Goal: Use online tool/utility: Utilize a website feature to perform a specific function

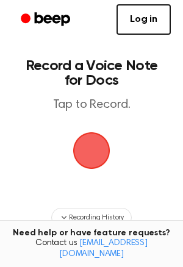
click at [93, 147] on span "button" at bounding box center [91, 150] width 37 height 37
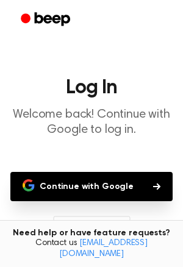
scroll to position [107, 0]
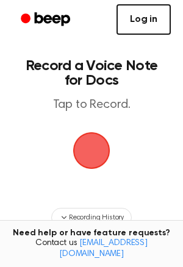
click at [137, 25] on link "Log in" at bounding box center [143, 19] width 54 height 30
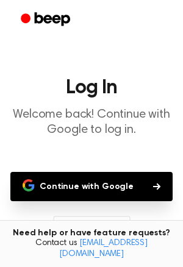
click at [83, 177] on button "Continue with Google" at bounding box center [91, 186] width 162 height 29
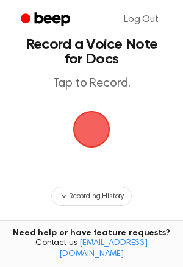
scroll to position [24, 0]
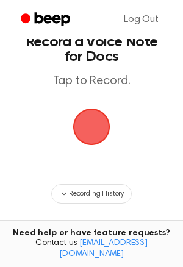
click at [96, 123] on span "button" at bounding box center [91, 127] width 44 height 44
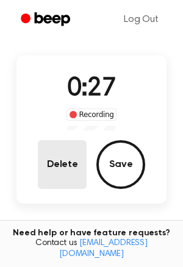
click at [64, 155] on button "Delete" at bounding box center [62, 164] width 49 height 49
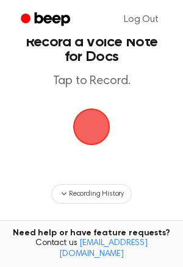
click at [87, 143] on span "button" at bounding box center [91, 126] width 41 height 41
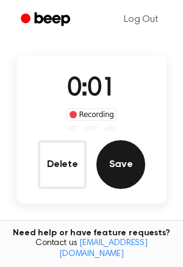
click at [108, 160] on button "Save" at bounding box center [120, 164] width 49 height 49
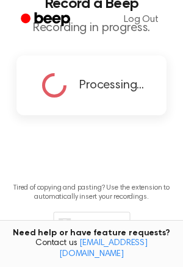
scroll to position [0, 0]
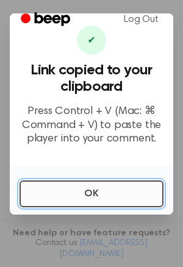
click at [116, 190] on button "OK" at bounding box center [92, 193] width 144 height 27
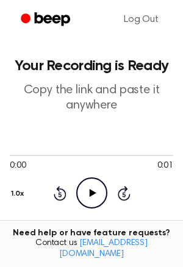
click at [87, 199] on icon "Play Audio" at bounding box center [91, 192] width 31 height 31
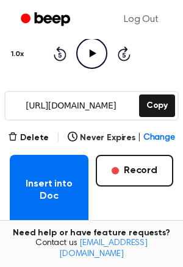
scroll to position [141, 0]
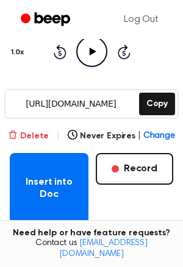
click at [39, 135] on button "Delete" at bounding box center [28, 136] width 41 height 13
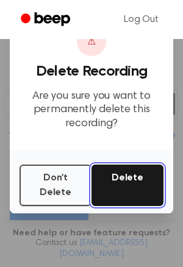
click at [135, 179] on button "Delete" at bounding box center [127, 185] width 72 height 41
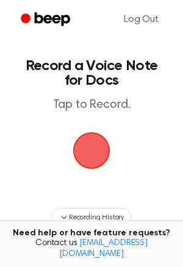
click at [83, 152] on span "button" at bounding box center [92, 151] width 40 height 40
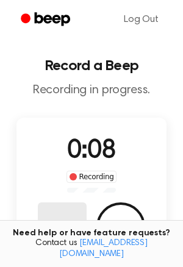
click at [71, 213] on button "Delete" at bounding box center [62, 226] width 49 height 49
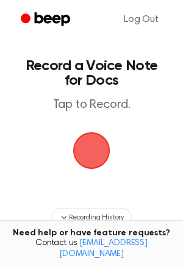
click at [93, 149] on span "button" at bounding box center [92, 151] width 40 height 40
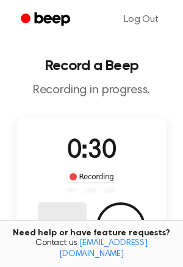
click at [68, 222] on button "Delete" at bounding box center [62, 226] width 49 height 49
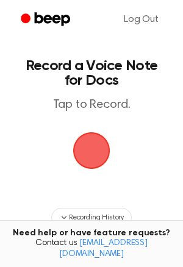
click at [93, 158] on span "button" at bounding box center [92, 151] width 40 height 40
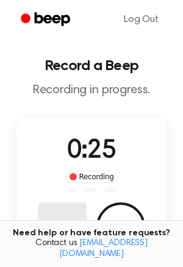
click at [71, 208] on button "Delete" at bounding box center [62, 226] width 49 height 49
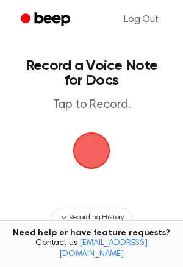
click at [85, 158] on span "button" at bounding box center [91, 150] width 37 height 37
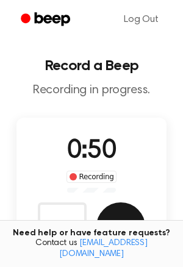
click at [111, 211] on button "Save" at bounding box center [120, 226] width 49 height 49
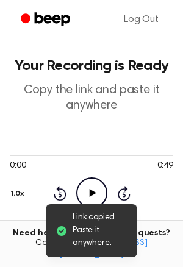
click at [89, 185] on icon "Play Audio" at bounding box center [91, 192] width 31 height 31
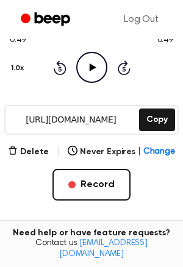
scroll to position [125, 0]
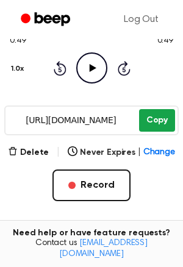
click at [153, 127] on button "Copy" at bounding box center [157, 120] width 36 height 23
